Goal: Find specific page/section: Locate item on page

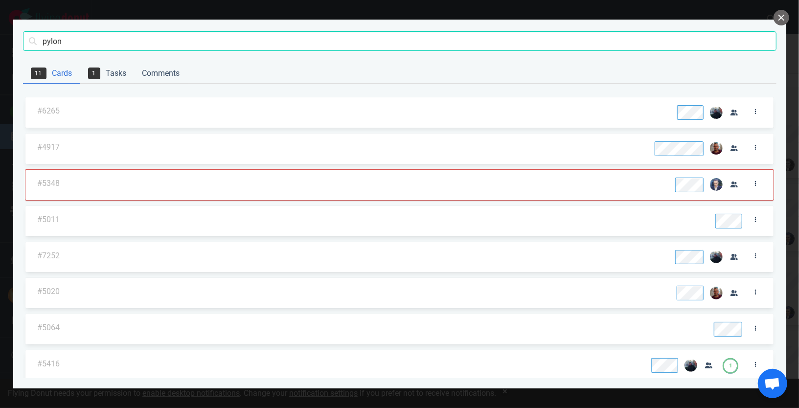
click at [629, 41] on input "pylon" at bounding box center [400, 41] width 754 height 20
type input "allowreservationwithextracharge"
click button "Search" at bounding box center [0, 0] width 0 height 0
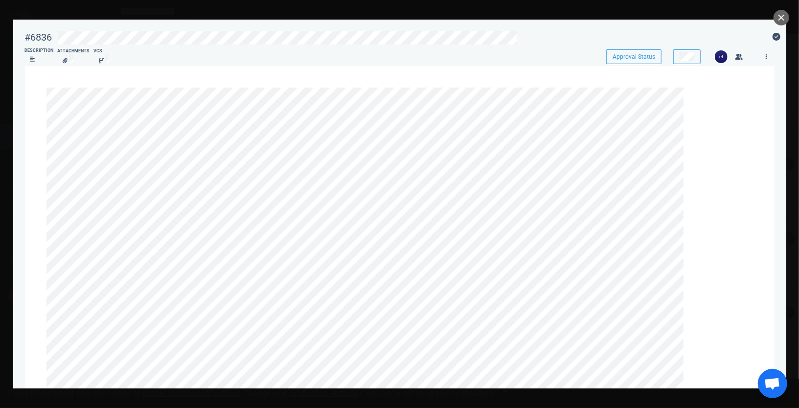
scroll to position [305, 0]
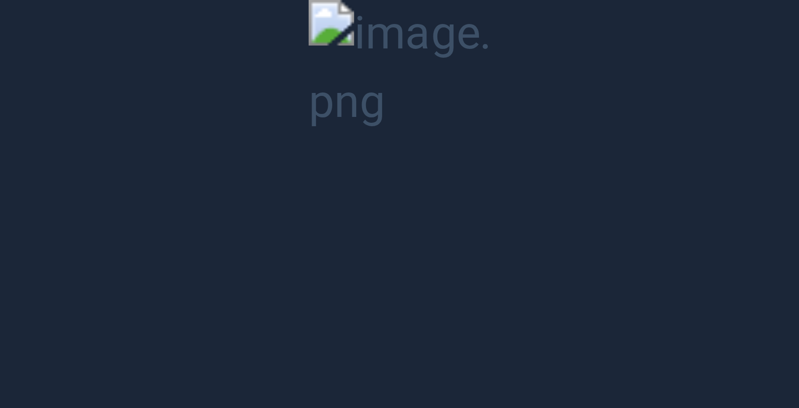
click at [81, 280] on button "Unzoom image" at bounding box center [399, 204] width 799 height 408
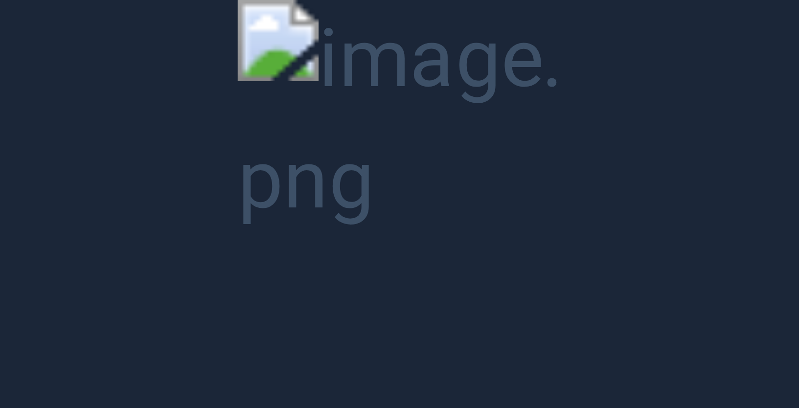
click at [185, 287] on button "Unzoom image" at bounding box center [399, 204] width 799 height 408
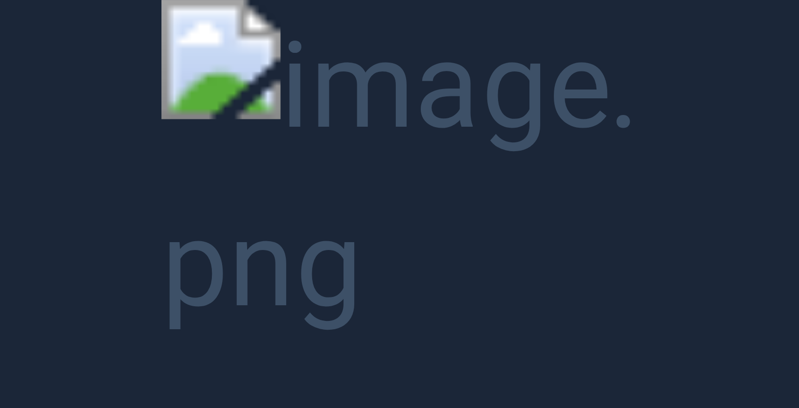
click at [100, 236] on button "Unzoom image" at bounding box center [399, 204] width 799 height 408
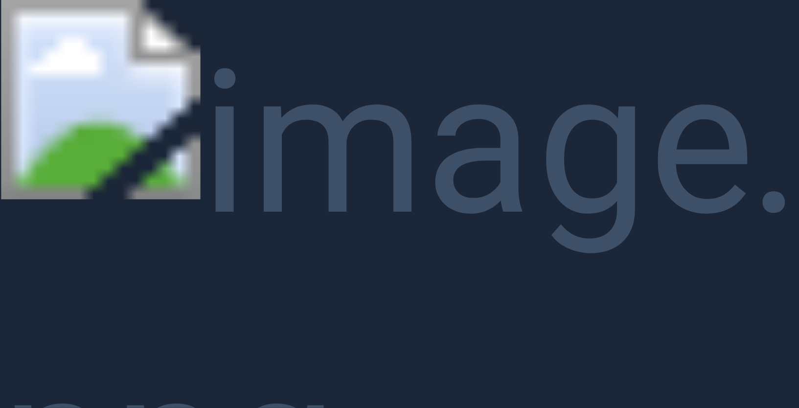
click at [35, 211] on button "Unzoom image" at bounding box center [399, 204] width 799 height 408
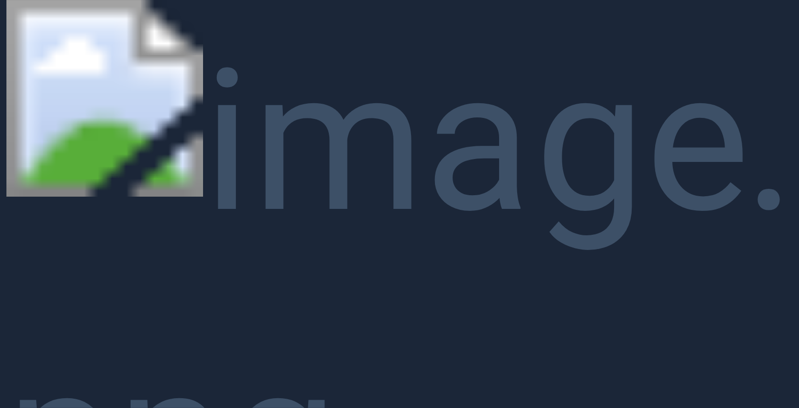
click at [20, 189] on button "Unzoom image" at bounding box center [399, 204] width 799 height 408
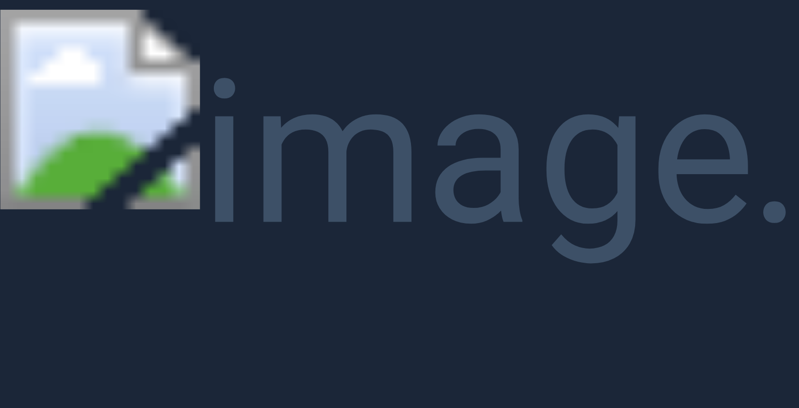
click at [47, 9] on button "Unzoom image" at bounding box center [399, 204] width 799 height 408
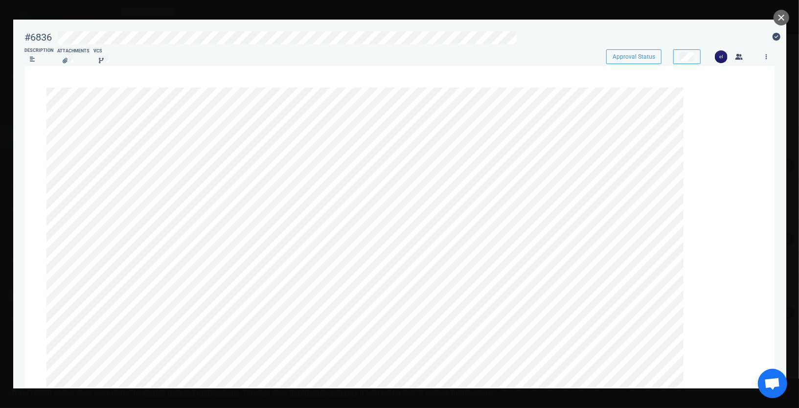
scroll to position [382, 0]
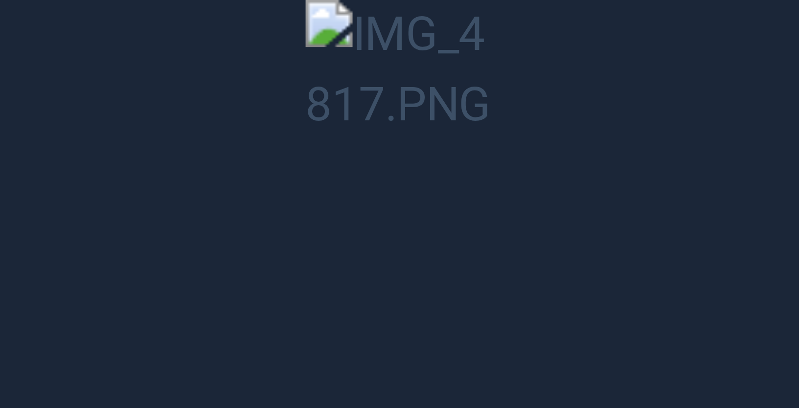
click at [176, 297] on button "Unzoom image" at bounding box center [399, 204] width 799 height 408
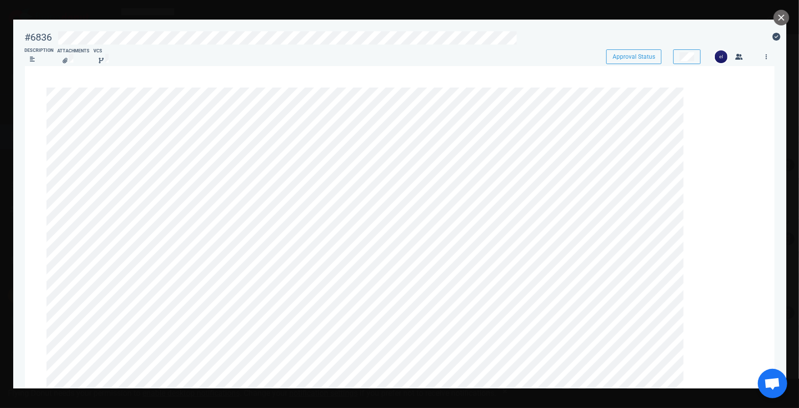
scroll to position [0, 0]
